Goal: Navigation & Orientation: Find specific page/section

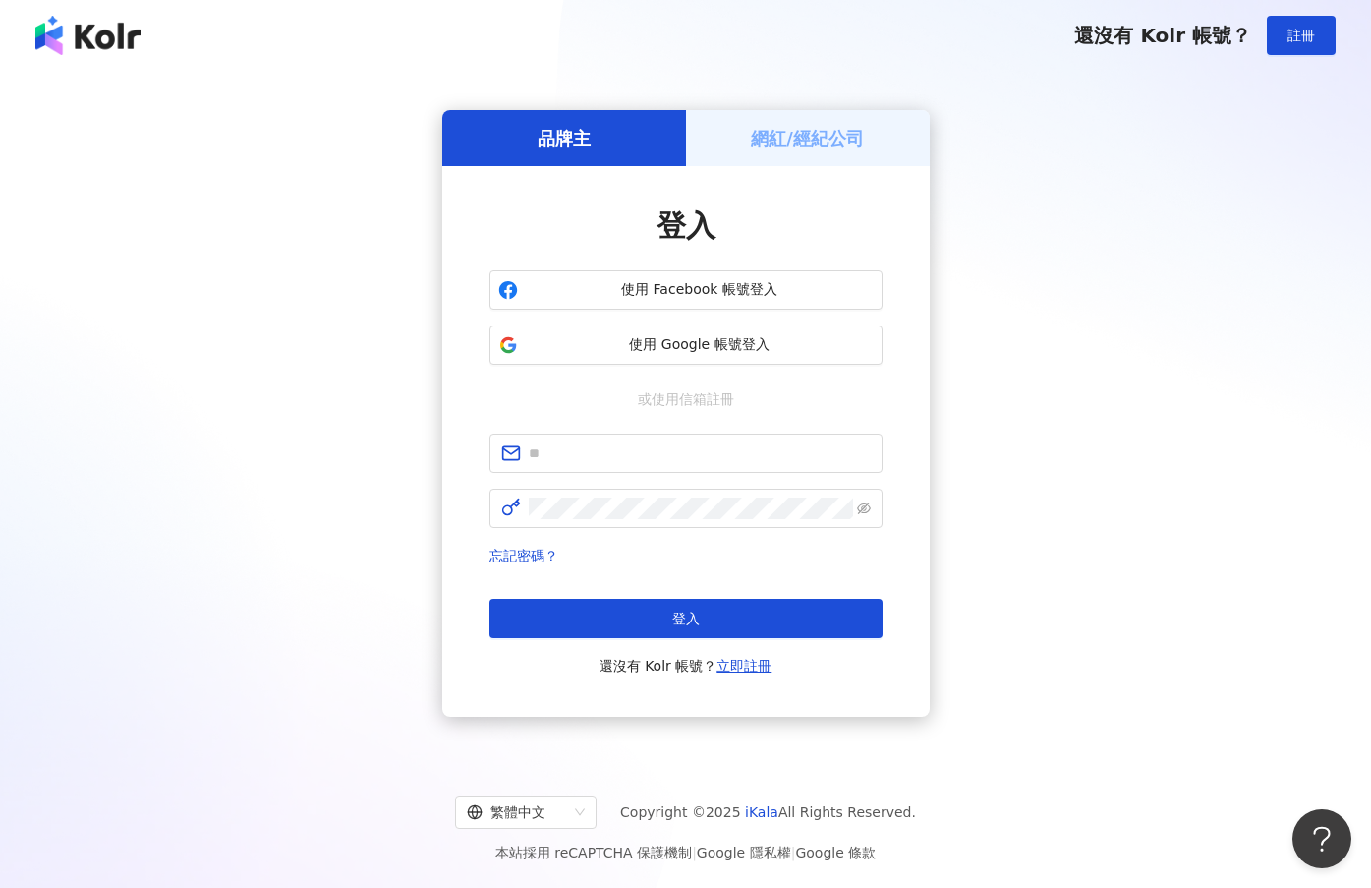
click at [823, 136] on h5 "網紅/經紀公司" at bounding box center [807, 138] width 113 height 25
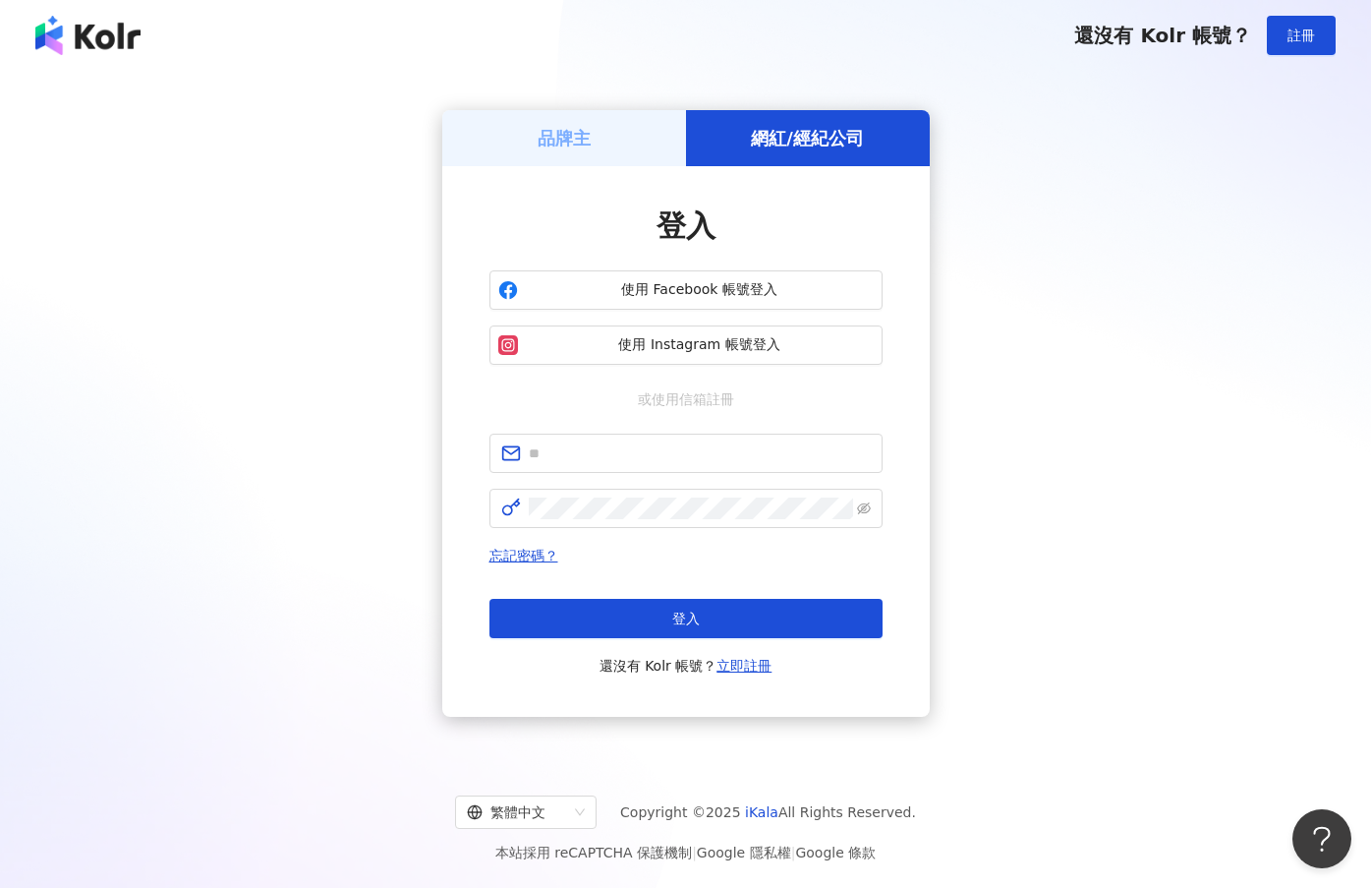
click at [605, 129] on div "品牌主" at bounding box center [564, 138] width 244 height 56
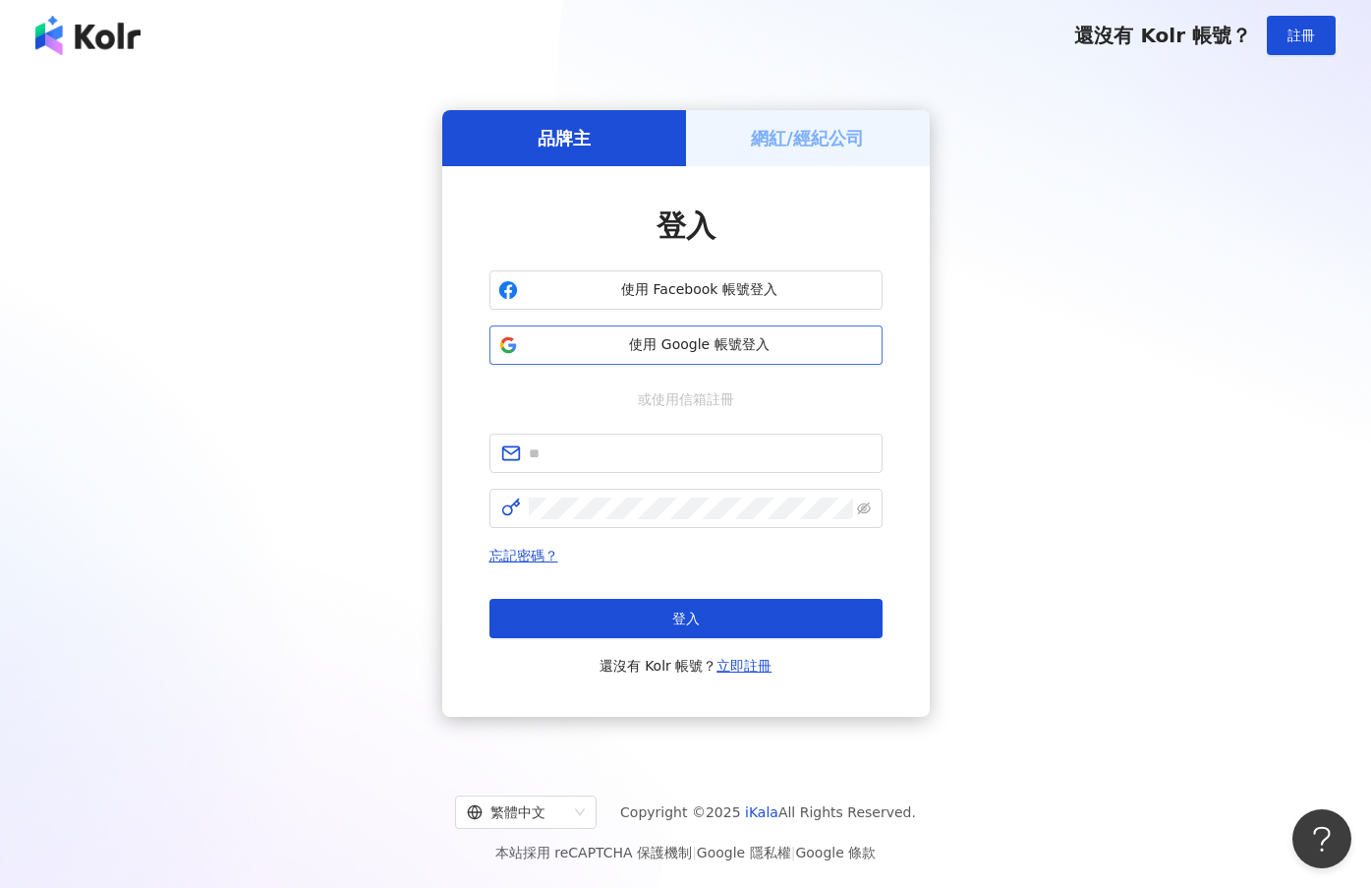
click at [774, 330] on button "使用 Google 帳號登入" at bounding box center [686, 344] width 393 height 39
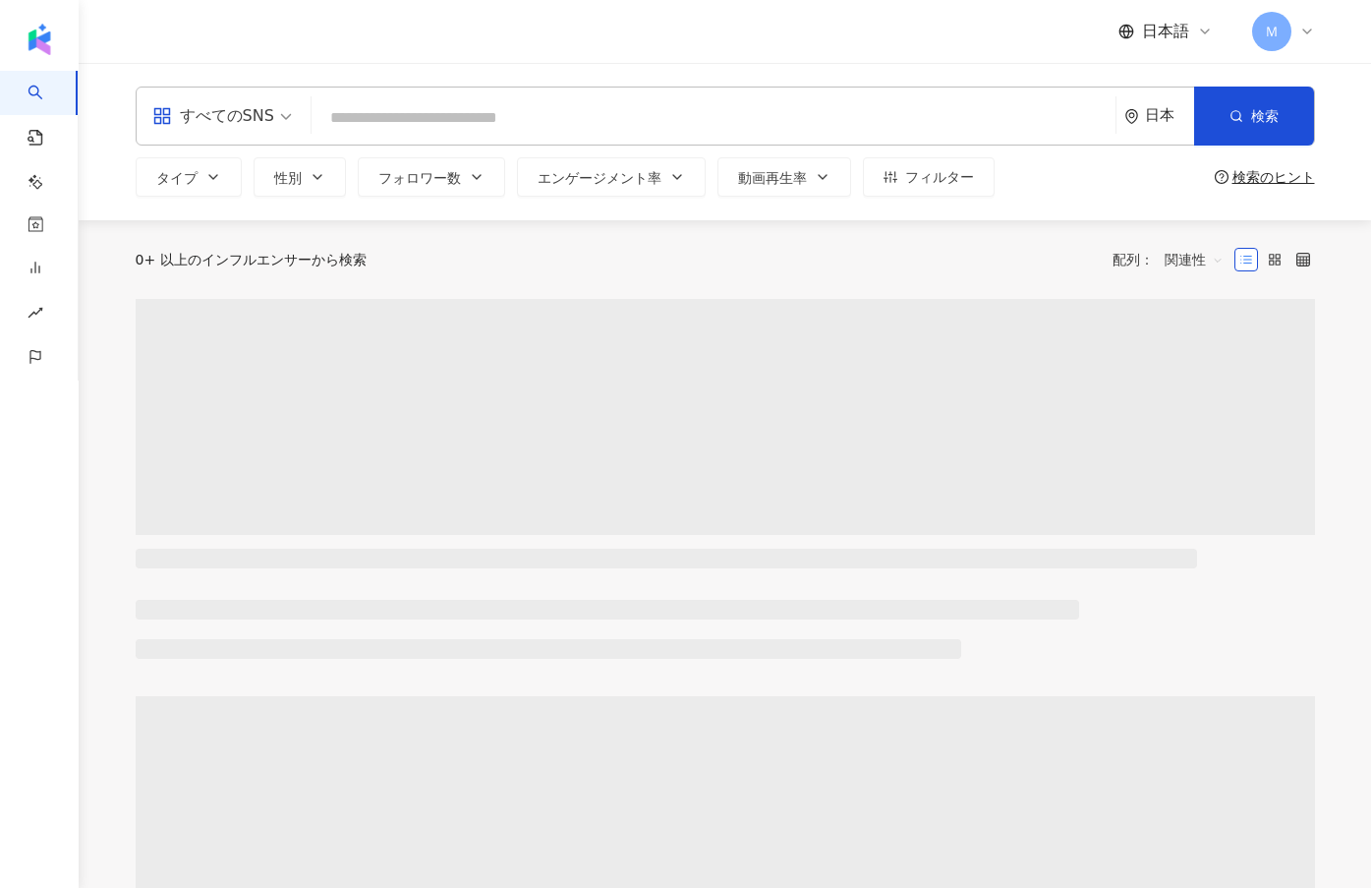
click at [1282, 18] on span "Ｍ" at bounding box center [1271, 31] width 39 height 39
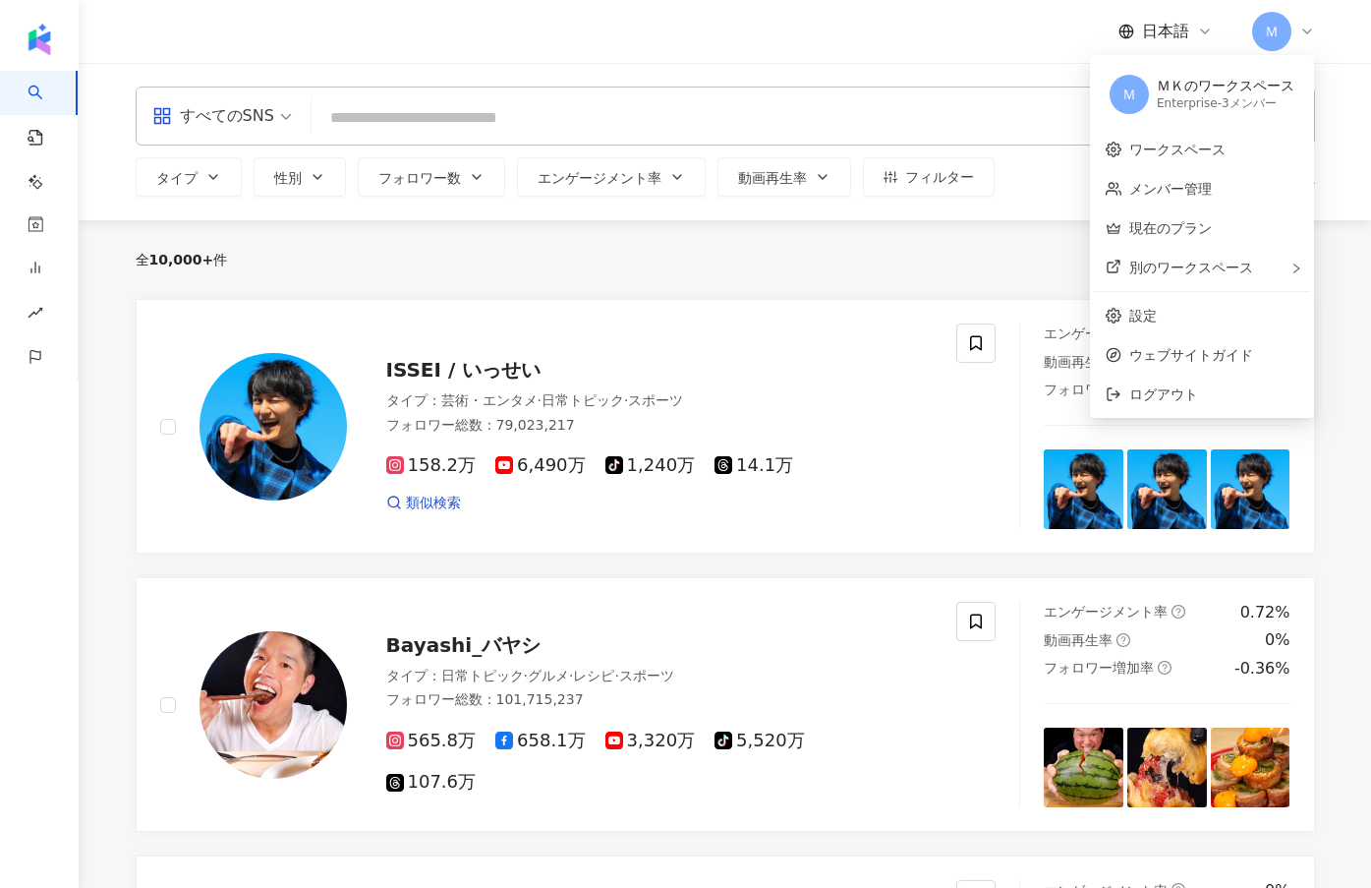
click at [765, 276] on div "全 10,000+ 件 配列： 関連性" at bounding box center [726, 259] width 1180 height 79
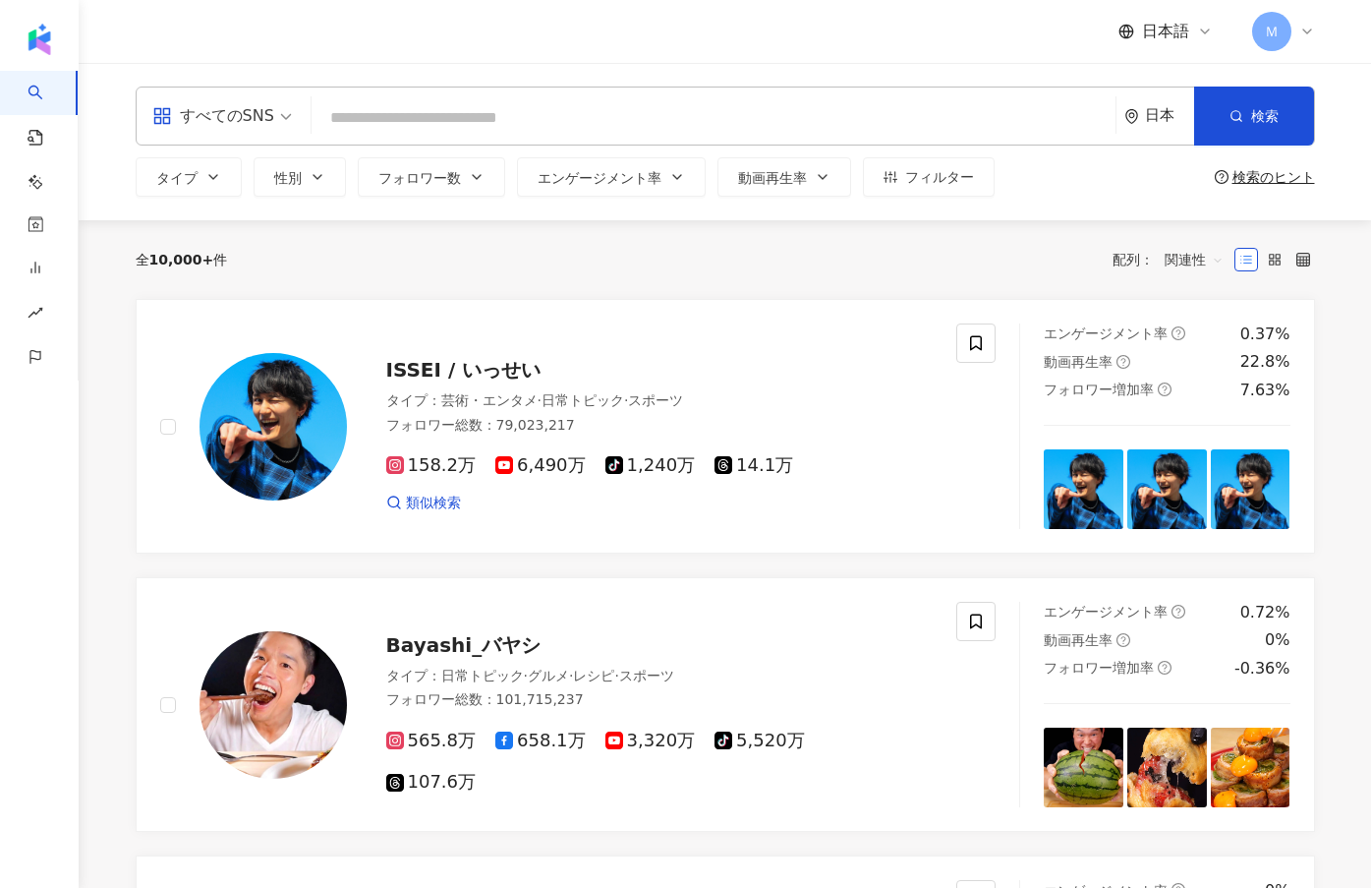
click at [828, 268] on div "全 10,000+ 件 配列： 関連性" at bounding box center [726, 259] width 1180 height 31
